Goal: Information Seeking & Learning: Learn about a topic

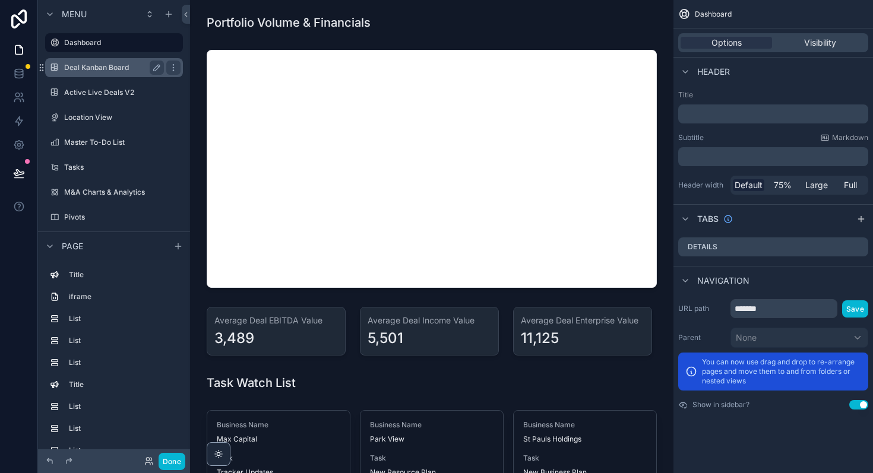
click at [91, 68] on label "Deal Kanban Board" at bounding box center [111, 68] width 95 height 10
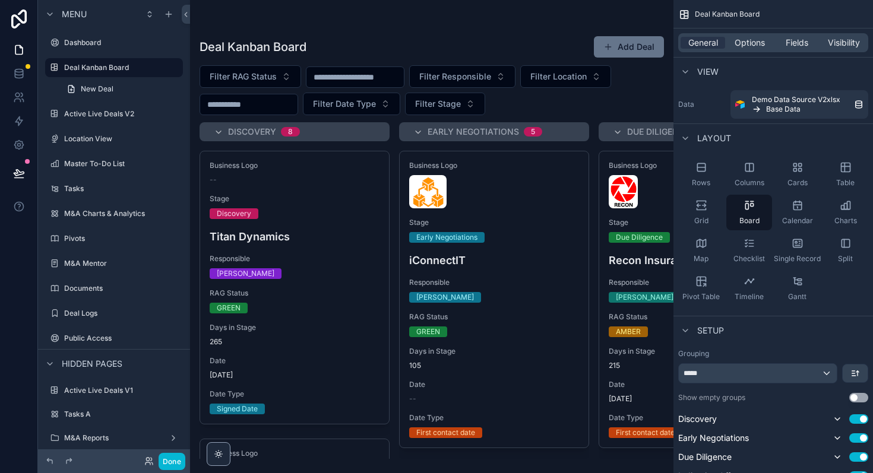
click at [479, 192] on div "scrollable content" at bounding box center [431, 236] width 483 height 473
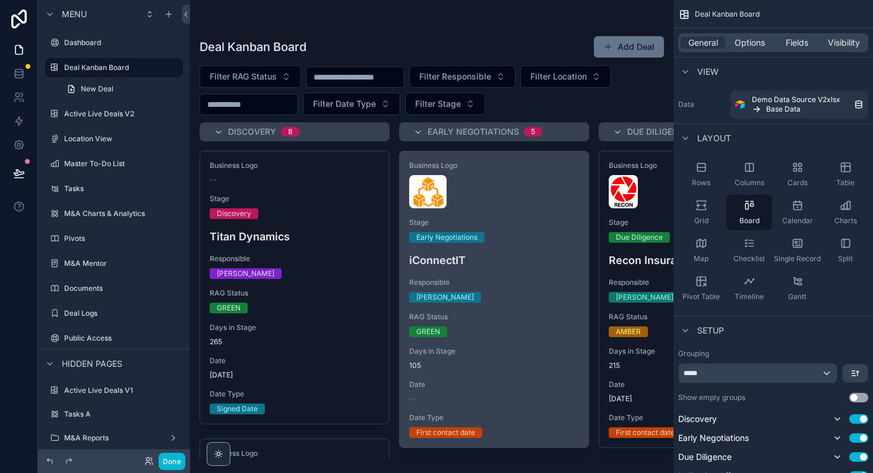
click at [504, 264] on h4 "iConnectIT" at bounding box center [494, 260] width 170 height 16
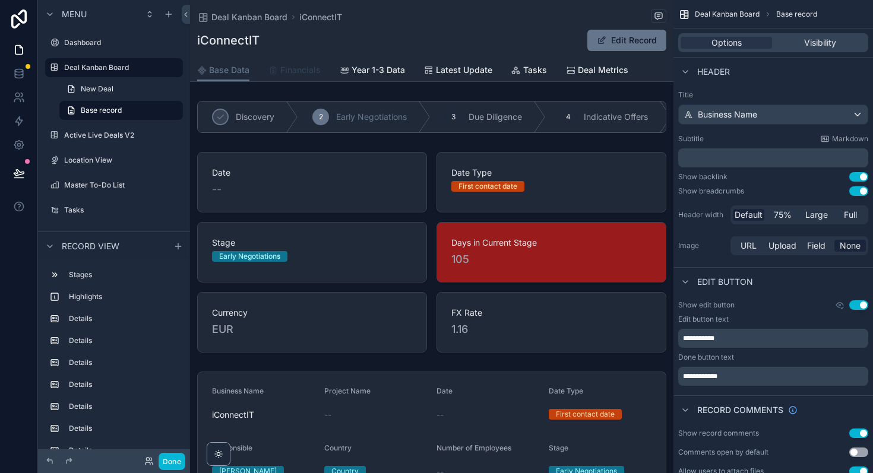
click at [293, 71] on span "Financials" at bounding box center [300, 70] width 40 height 12
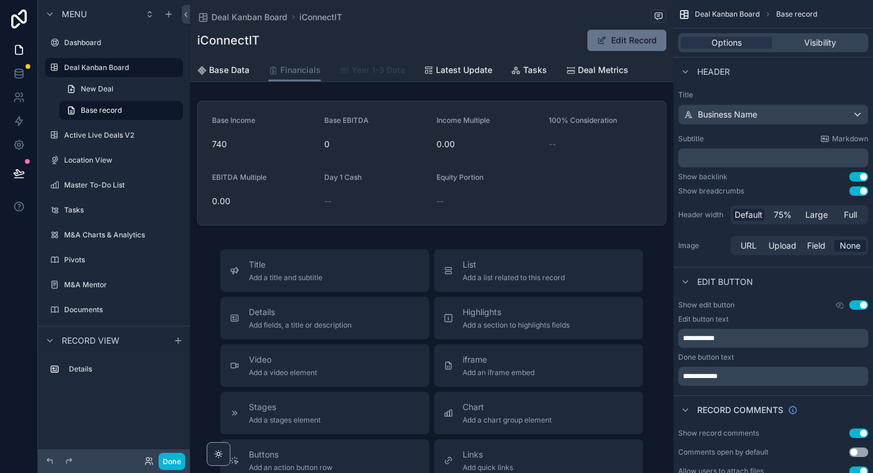
click at [391, 64] on span "Year 1-3 Data" at bounding box center [378, 70] width 53 height 12
click at [465, 71] on span "Latest Update" at bounding box center [464, 70] width 56 height 12
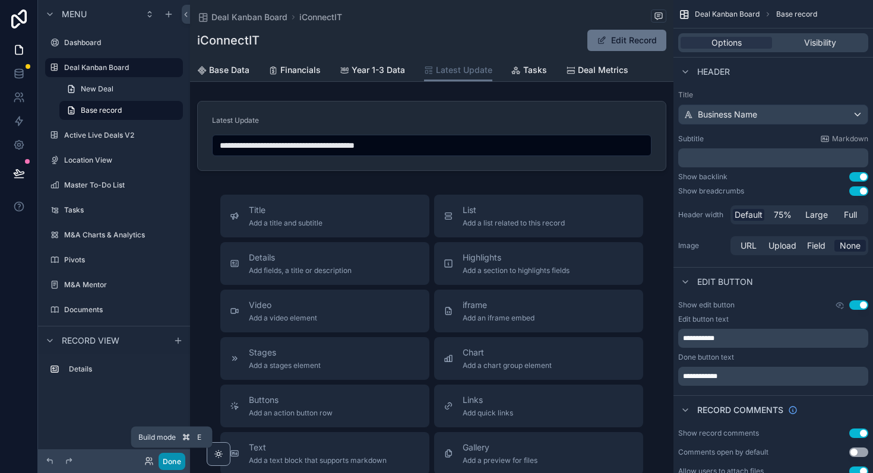
click at [176, 458] on button "Done" at bounding box center [172, 461] width 27 height 17
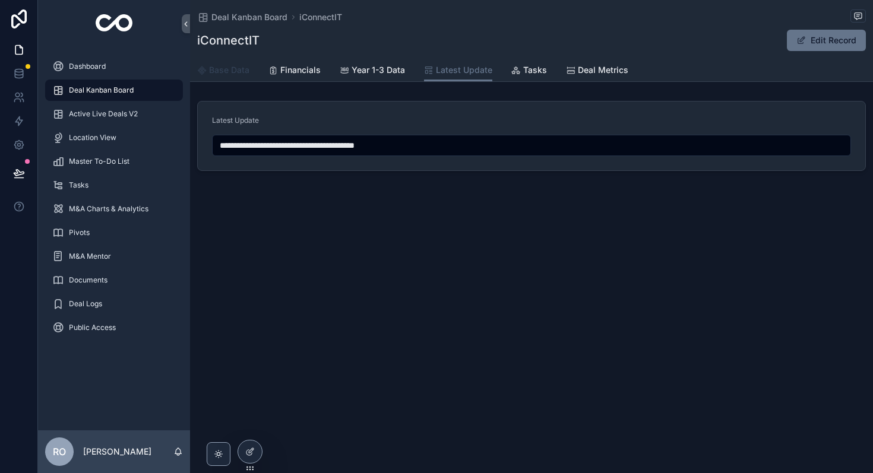
click at [214, 68] on span "Base Data" at bounding box center [229, 70] width 40 height 12
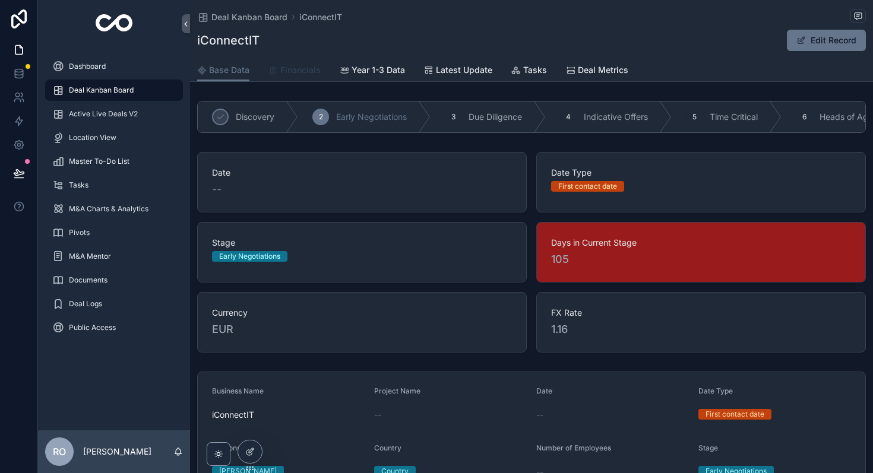
click at [286, 67] on span "Financials" at bounding box center [300, 70] width 40 height 12
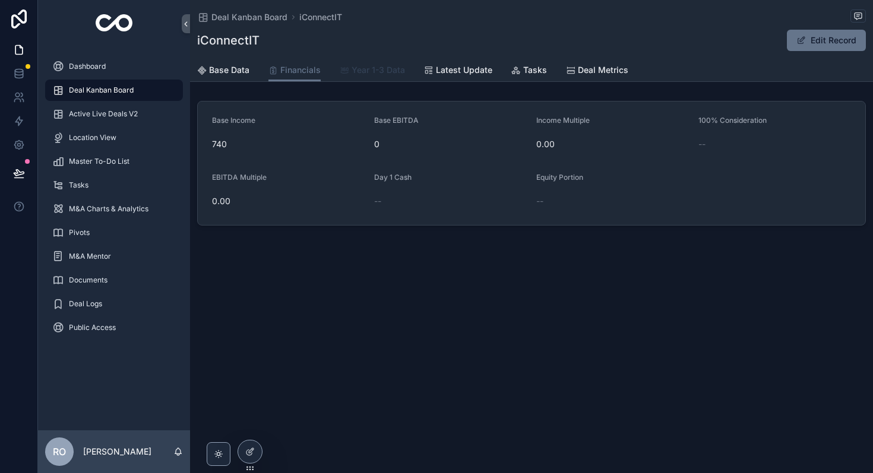
click at [360, 67] on span "Year 1-3 Data" at bounding box center [378, 70] width 53 height 12
click at [448, 73] on span "Latest Update" at bounding box center [464, 70] width 56 height 12
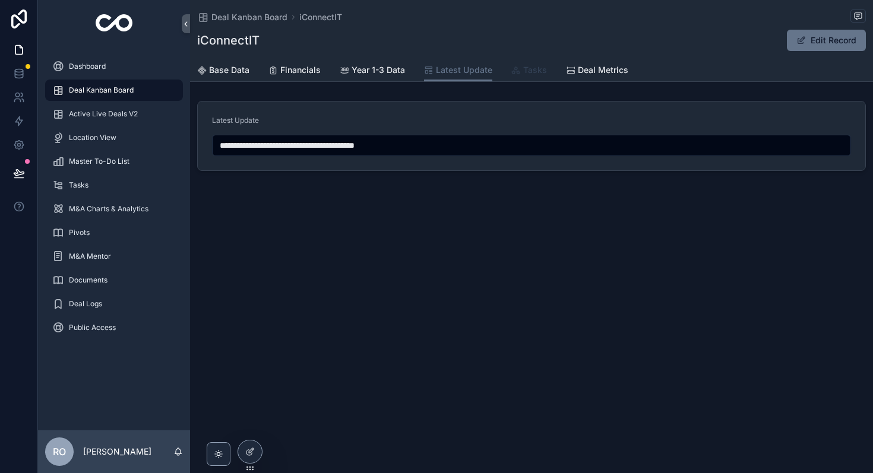
click at [523, 76] on link "Tasks" at bounding box center [529, 71] width 36 height 24
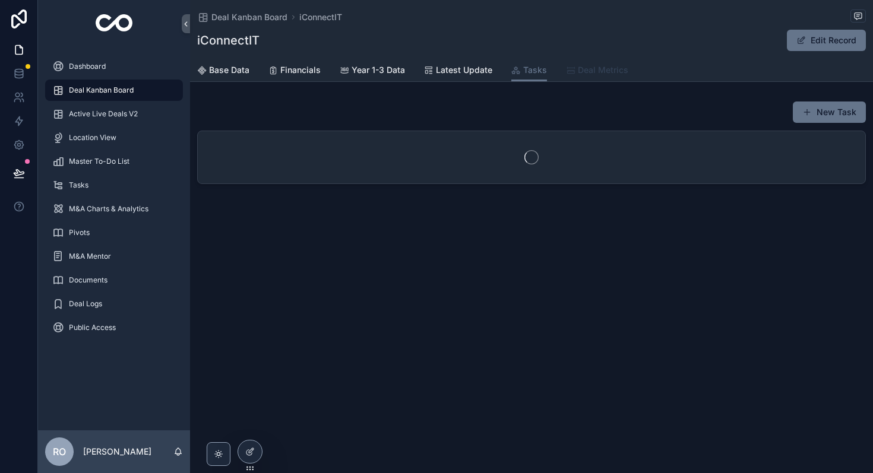
click at [601, 71] on span "Deal Metrics" at bounding box center [603, 70] width 50 height 12
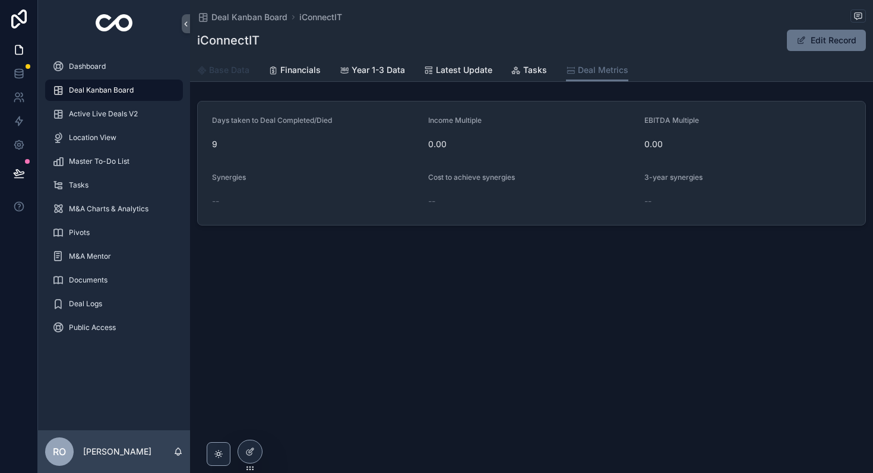
click at [221, 71] on span "Base Data" at bounding box center [229, 70] width 40 height 12
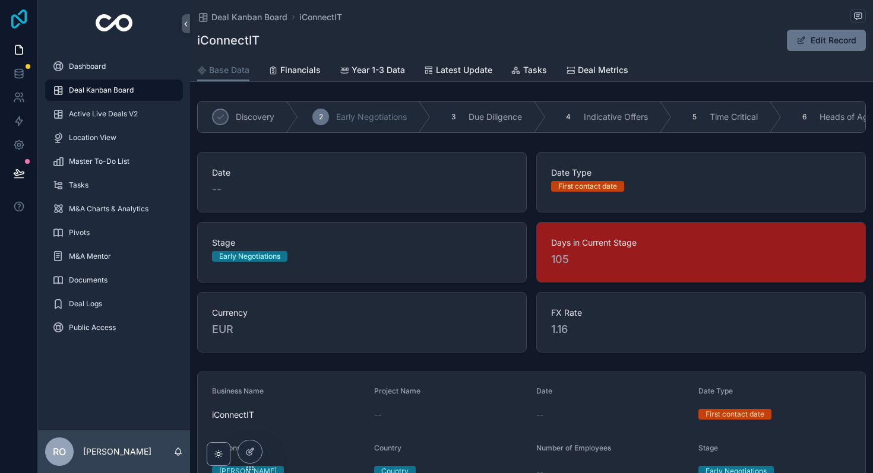
click at [17, 13] on icon at bounding box center [19, 19] width 24 height 19
